Goal: Navigation & Orientation: Find specific page/section

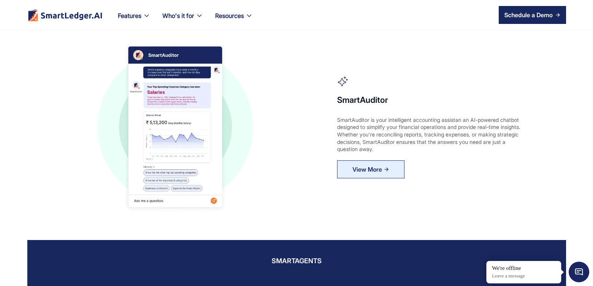
scroll to position [75, 0]
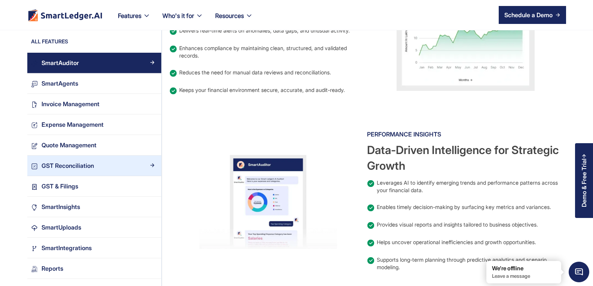
scroll to position [599, 0]
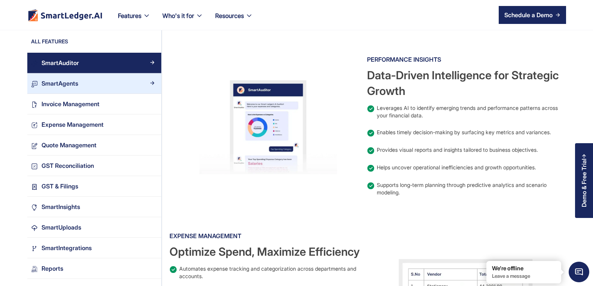
drag, startPoint x: 104, startPoint y: 85, endPoint x: 109, endPoint y: 91, distance: 8.0
click at [104, 86] on div "SmartAgents" at bounding box center [97, 84] width 119 height 10
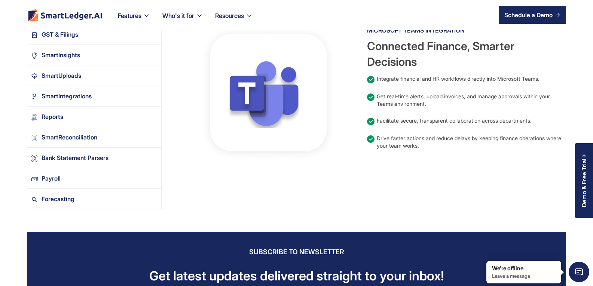
scroll to position [898, 0]
